Goal: Information Seeking & Learning: Find specific fact

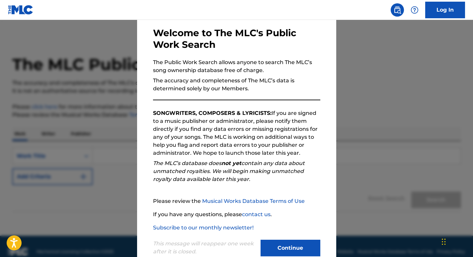
scroll to position [47, 0]
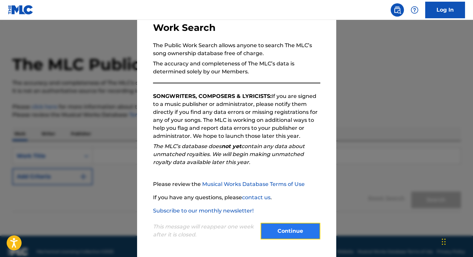
click at [292, 231] on button "Continue" at bounding box center [290, 231] width 60 height 17
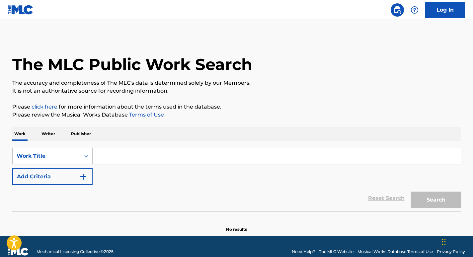
click at [45, 137] on p "Writer" at bounding box center [48, 134] width 18 height 14
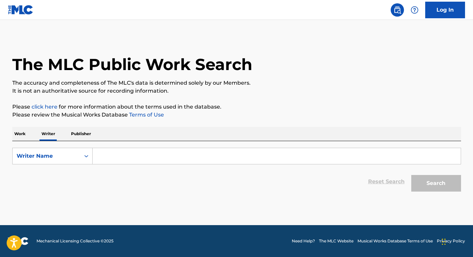
drag, startPoint x: 25, startPoint y: 136, endPoint x: 35, endPoint y: 136, distance: 9.6
click at [27, 136] on p "Work" at bounding box center [19, 134] width 15 height 14
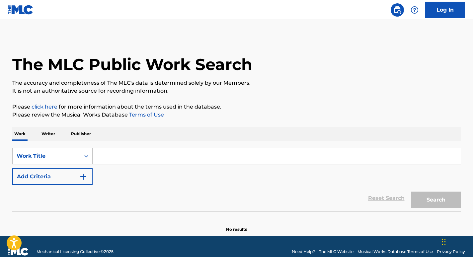
paste input "Sakladığın Bir [PERSON_NAME] Var"
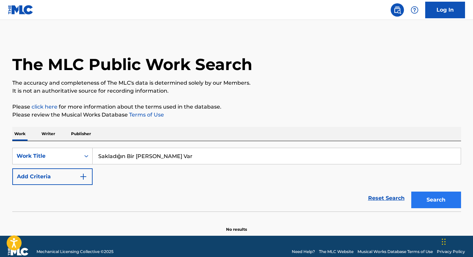
type input "Sakladığın Bir [PERSON_NAME] Var"
click at [445, 198] on button "Search" at bounding box center [436, 199] width 50 height 17
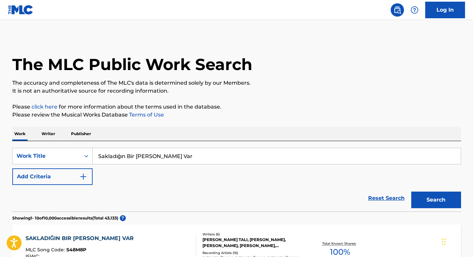
scroll to position [110, 0]
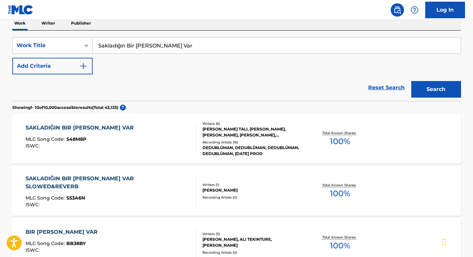
click at [170, 123] on div "SAKLADIĞIN BIR [PERSON_NAME] VAR MLC Song Code : S48M8P ISWC : Writers ( 6 ) [P…" at bounding box center [236, 139] width 449 height 50
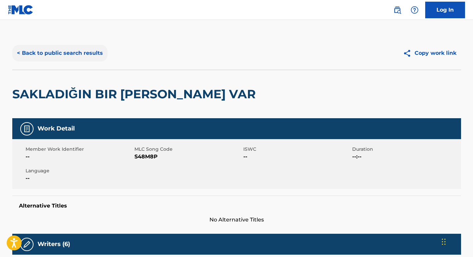
click at [83, 53] on button "< Back to public search results" at bounding box center [59, 53] width 95 height 17
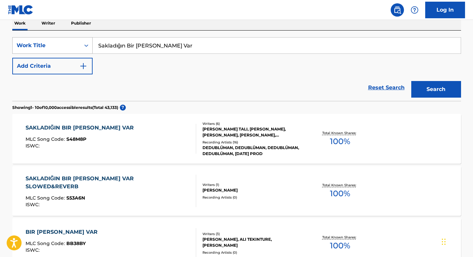
drag, startPoint x: 168, startPoint y: 46, endPoint x: 91, endPoint y: 45, distance: 76.7
click at [89, 45] on div "SearchWithCriteriaac52fdda-7e81-4190-a228-54e0de275a3c Work Title Sakladığın Bi…" at bounding box center [236, 45] width 449 height 17
paste input "Sen Bilmezsin"
type input "Sen Bilmezsin"
click at [427, 92] on button "Search" at bounding box center [436, 89] width 50 height 17
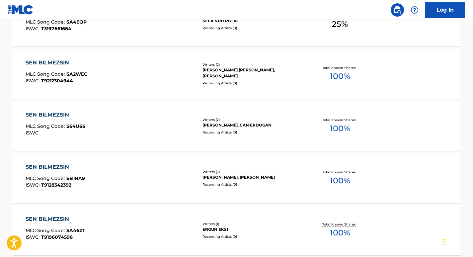
scroll to position [442, 0]
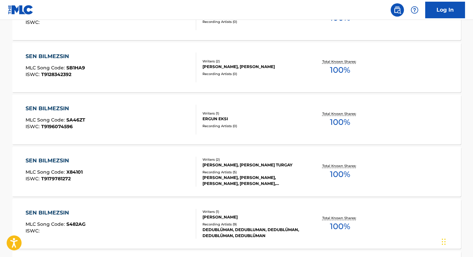
click at [55, 210] on div "SEN BILMEZSIN" at bounding box center [56, 213] width 60 height 8
